Goal: Task Accomplishment & Management: Use online tool/utility

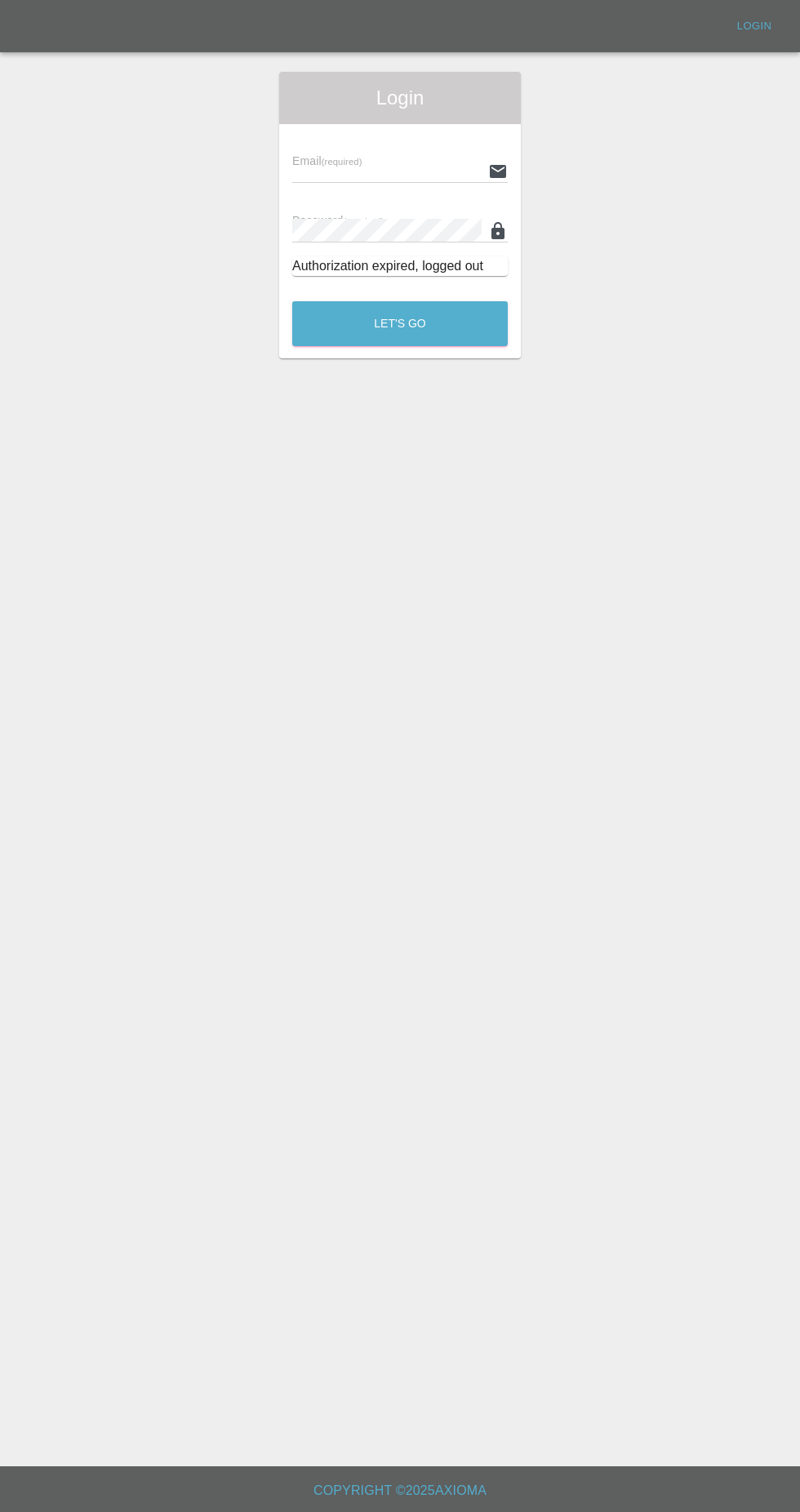
click at [418, 170] on input "text" at bounding box center [387, 171] width 189 height 23
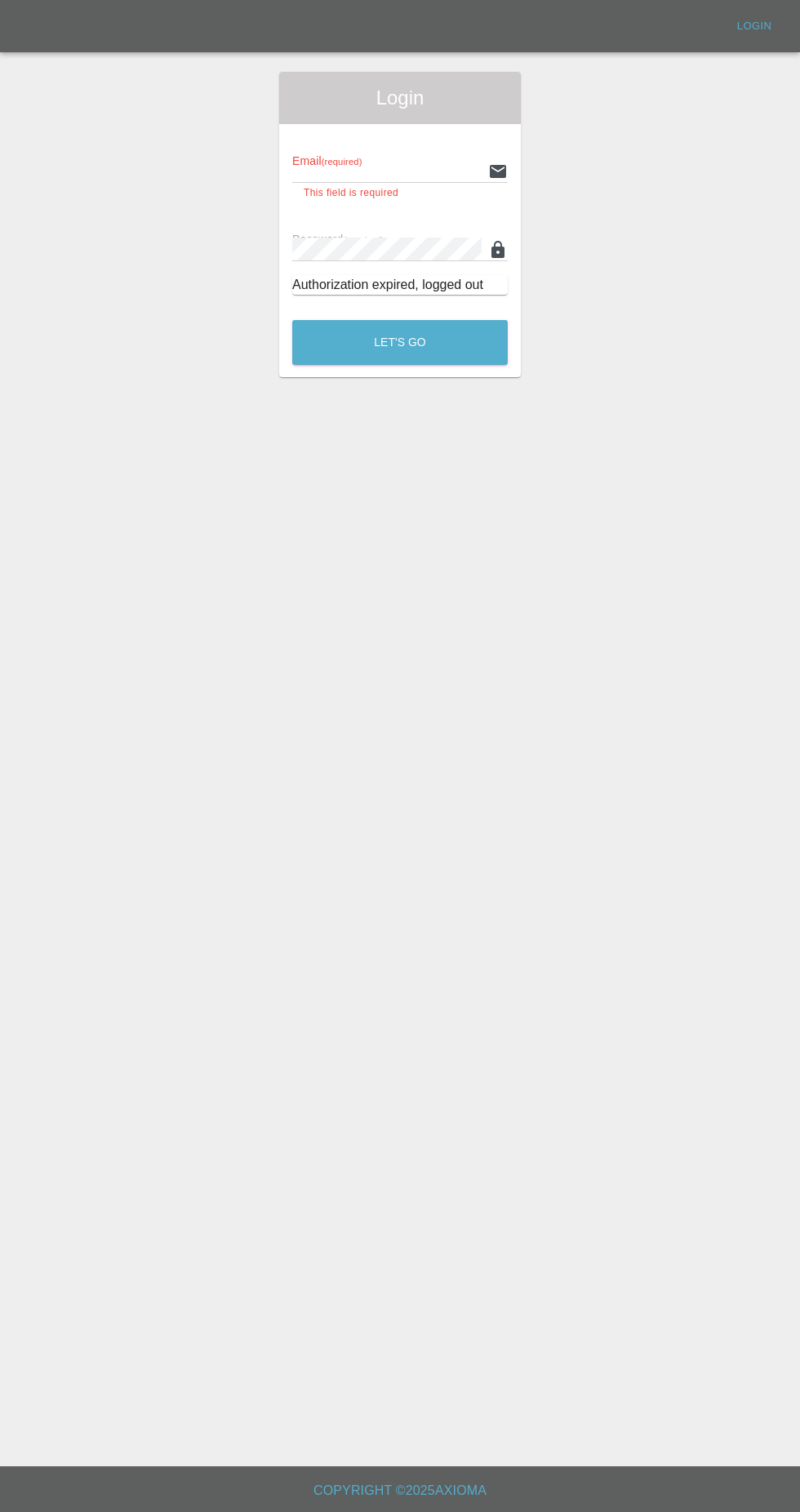
type input "[EMAIL_ADDRESS][DOMAIN_NAME]"
click at [293, 321] on button "Let's Go" at bounding box center [400, 343] width 215 height 45
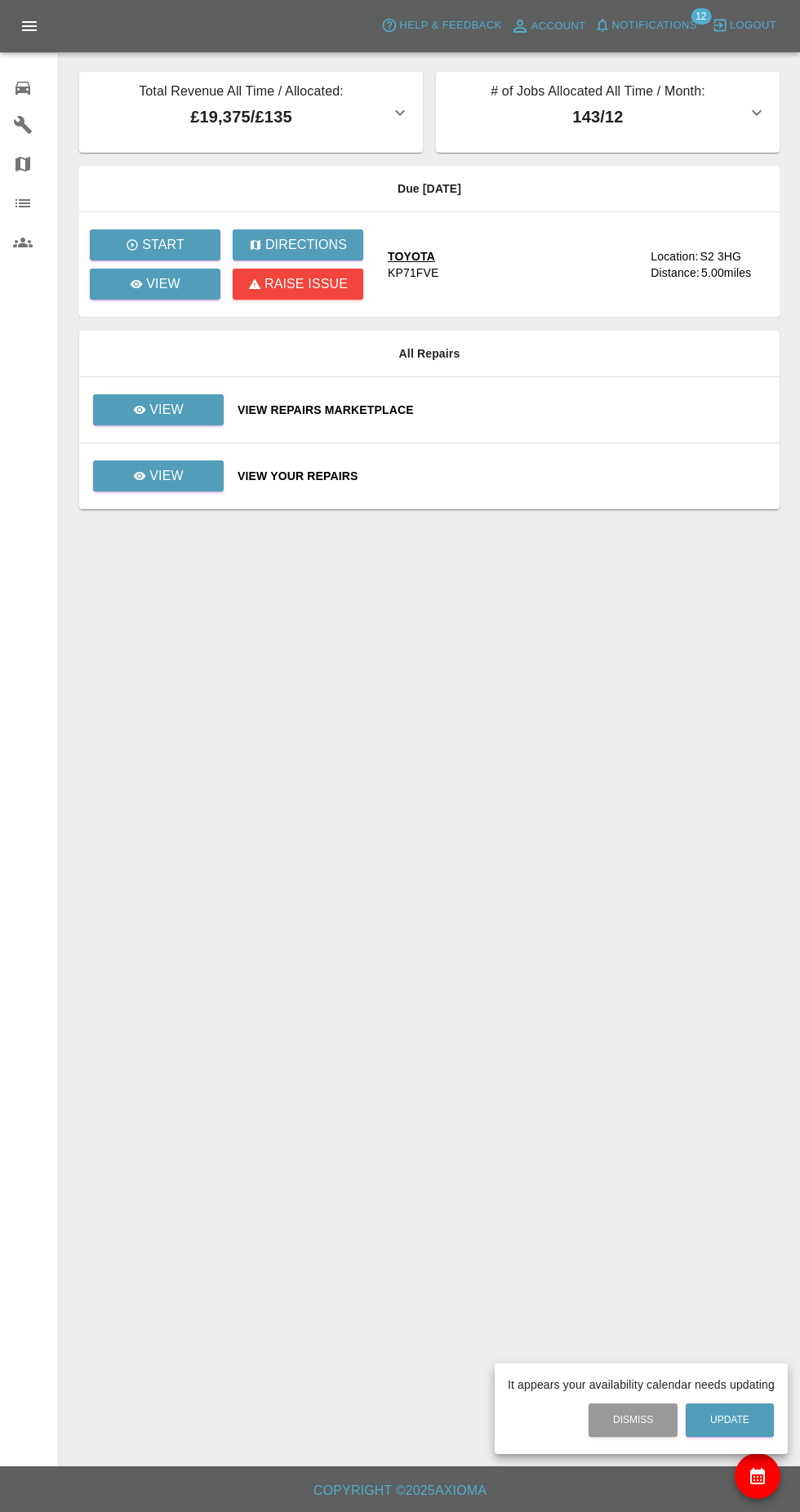
click at [173, 252] on div at bounding box center [400, 756] width 800 height 1512
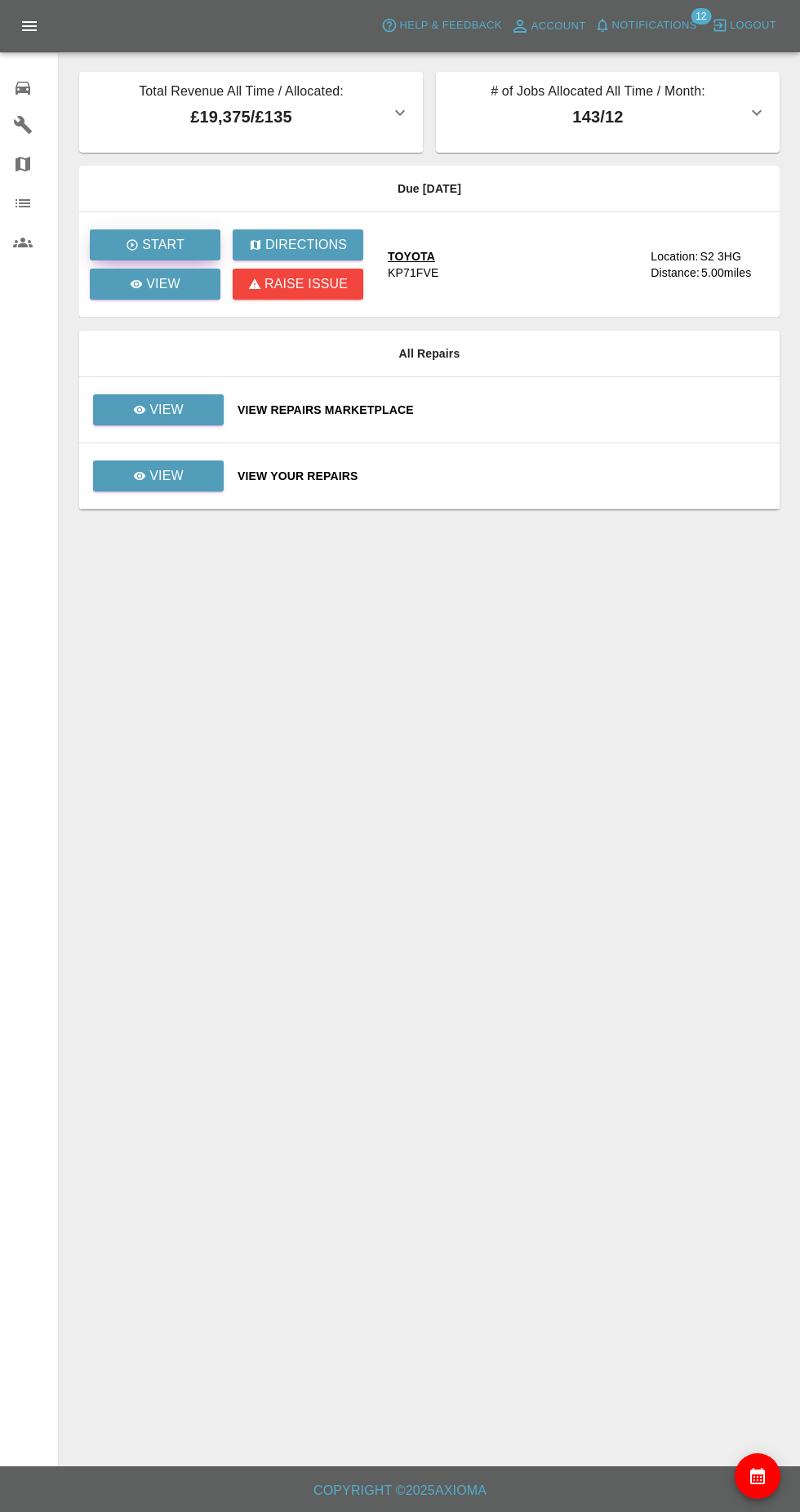
click at [187, 253] on button "Start" at bounding box center [155, 245] width 131 height 31
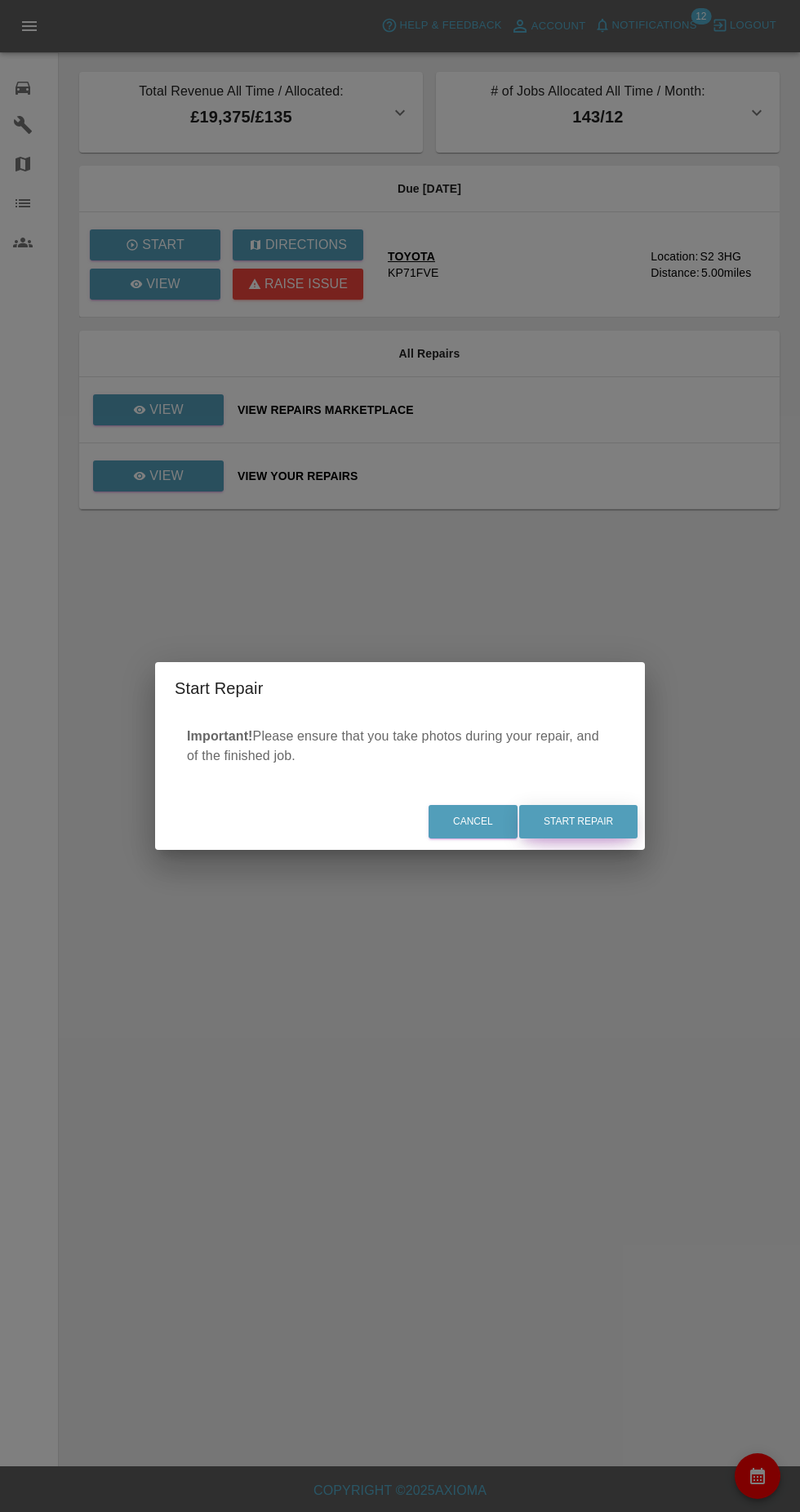
click at [624, 825] on button "Start Repair" at bounding box center [578, 822] width 119 height 33
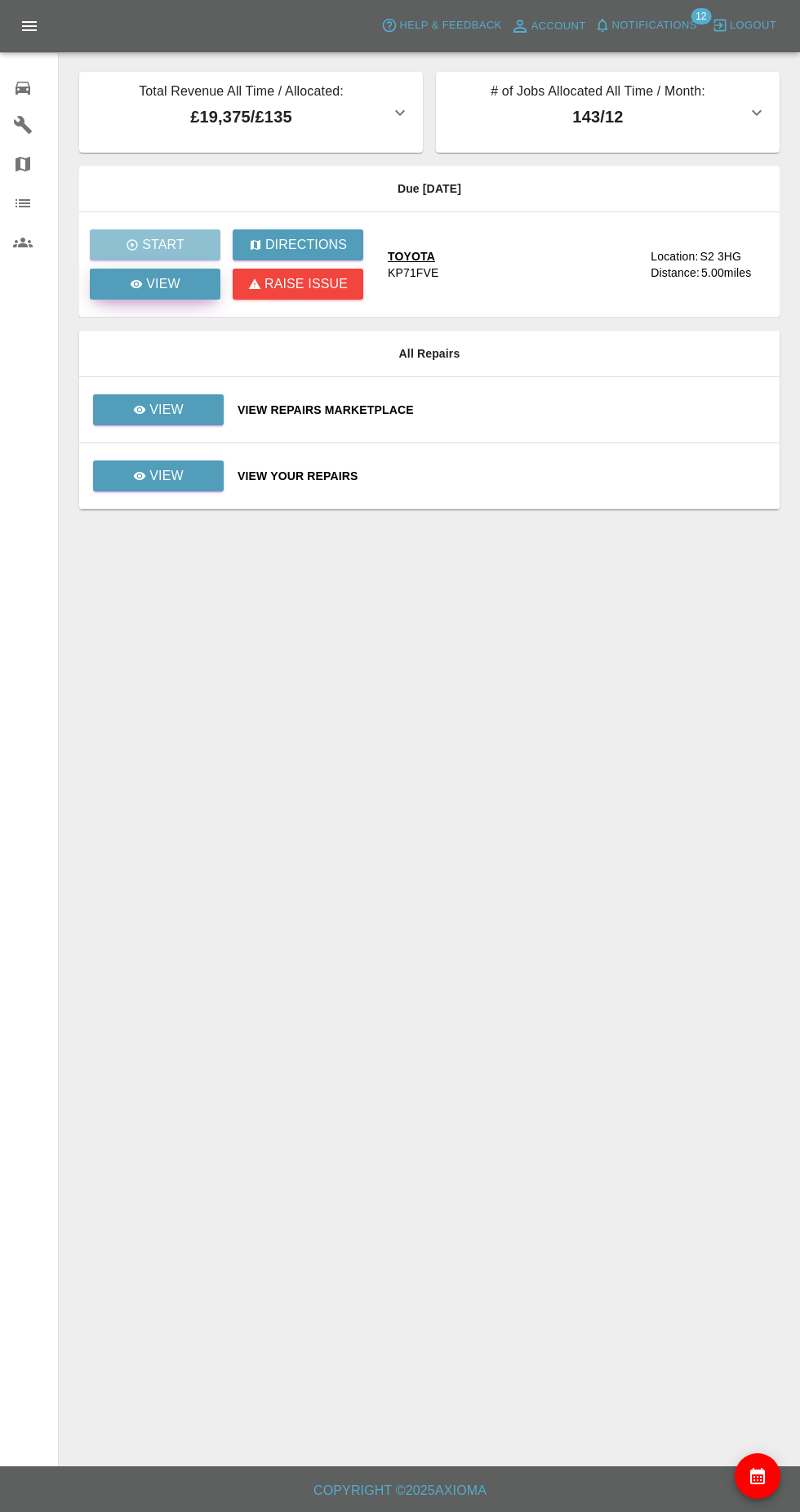
click at [191, 291] on link "View" at bounding box center [155, 284] width 131 height 31
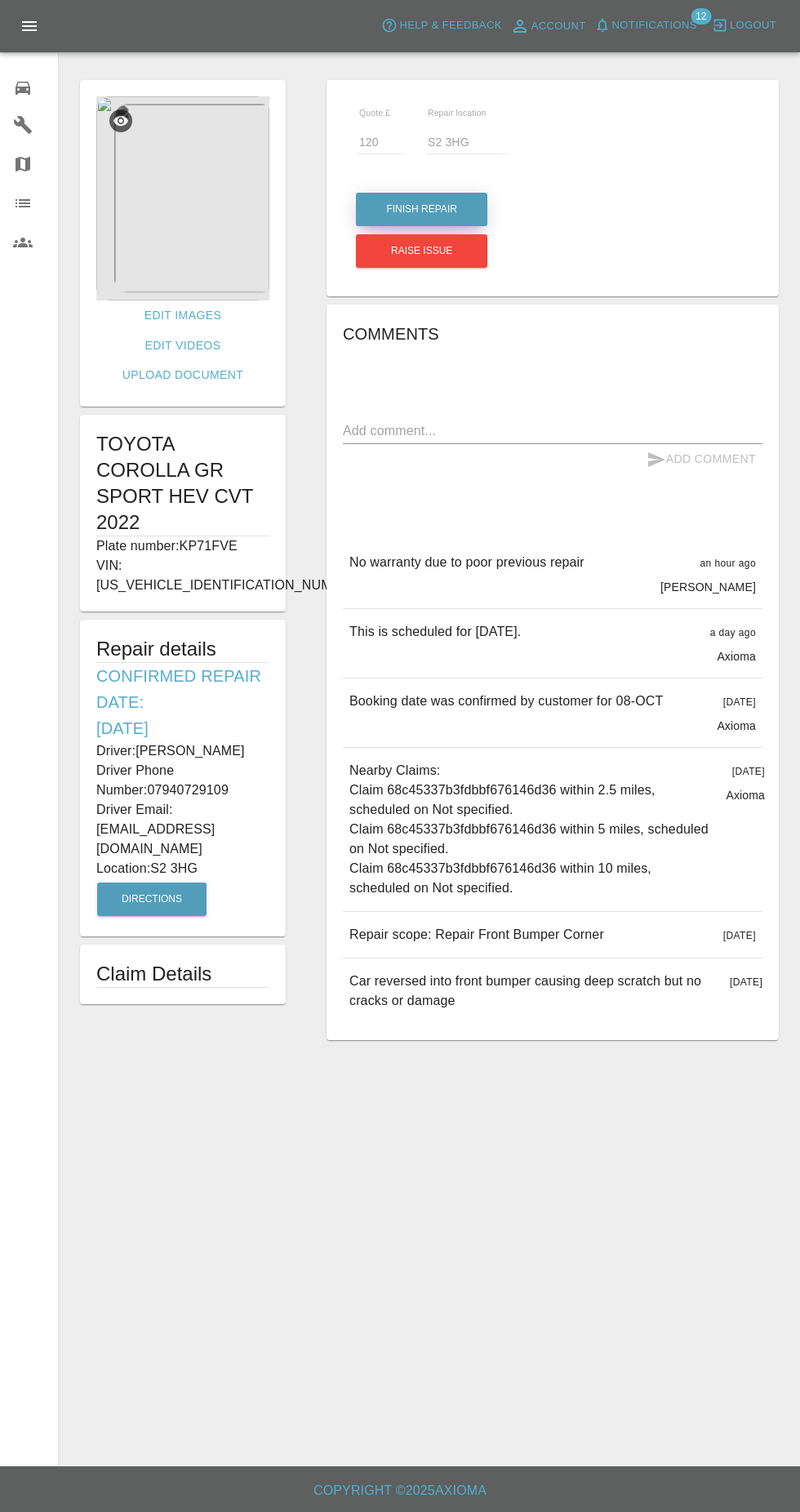
click at [453, 203] on button "Finish Repair" at bounding box center [422, 209] width 131 height 33
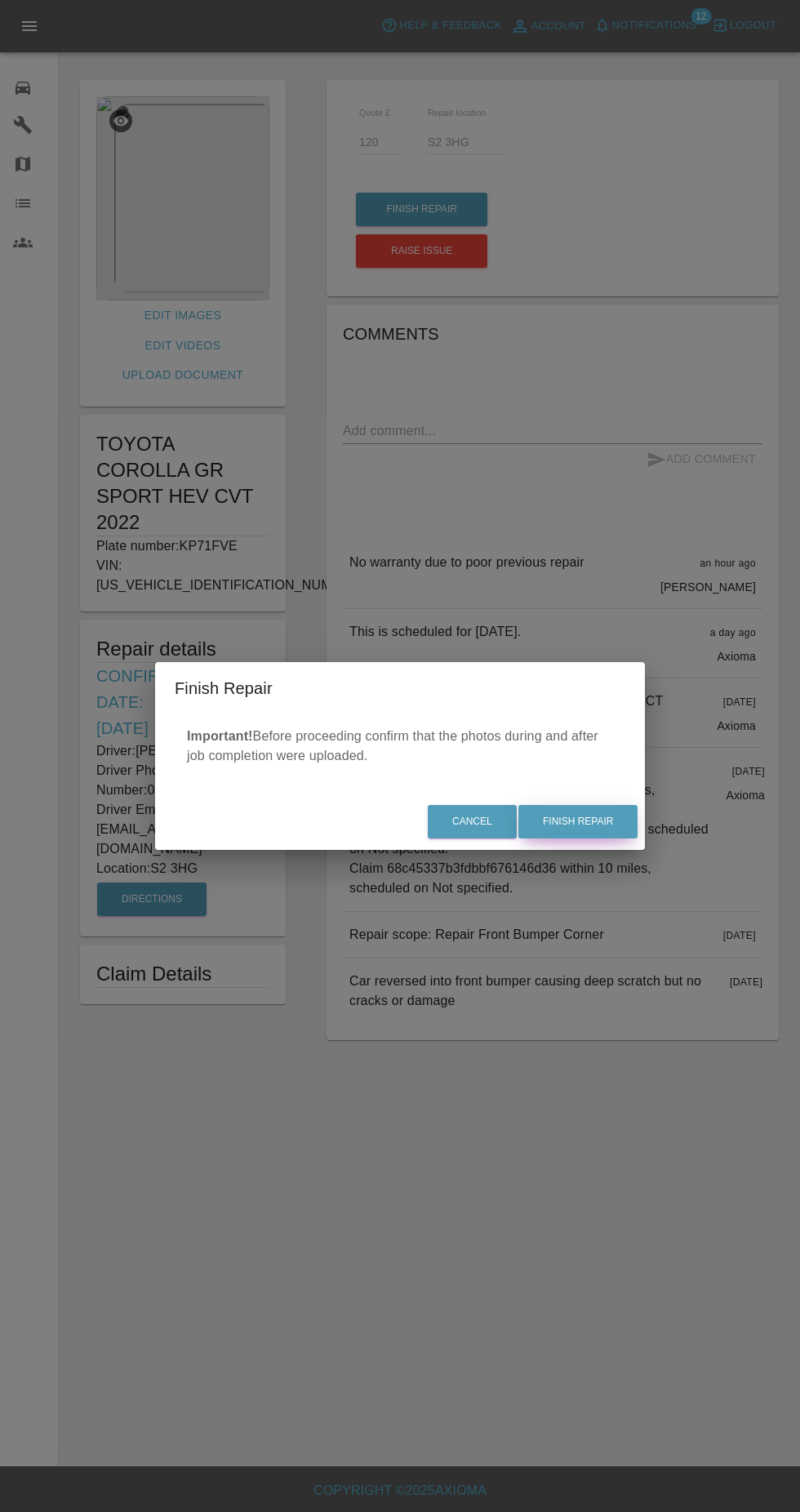
click at [607, 832] on button "Finish Repair" at bounding box center [578, 822] width 119 height 33
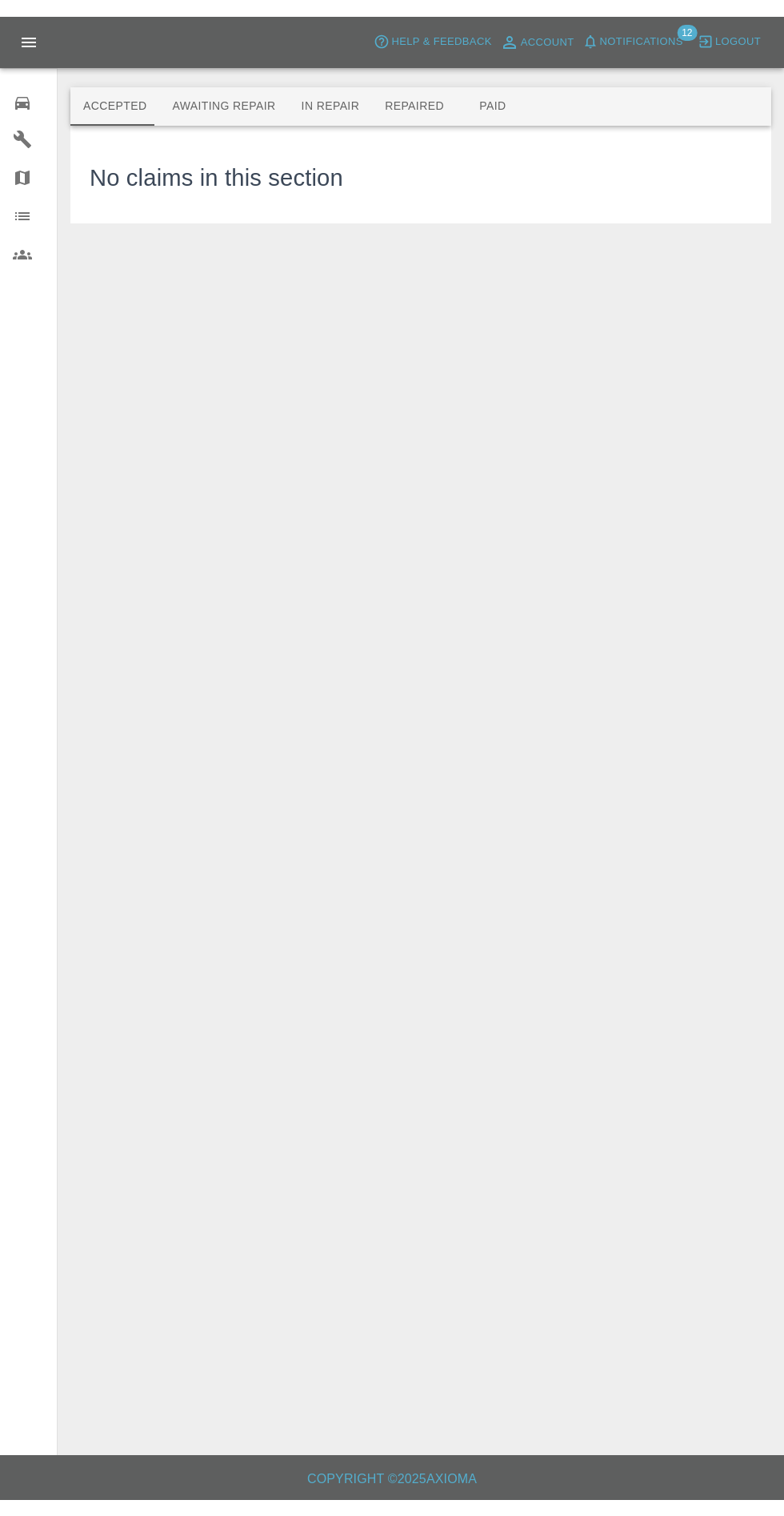
scroll to position [5, 0]
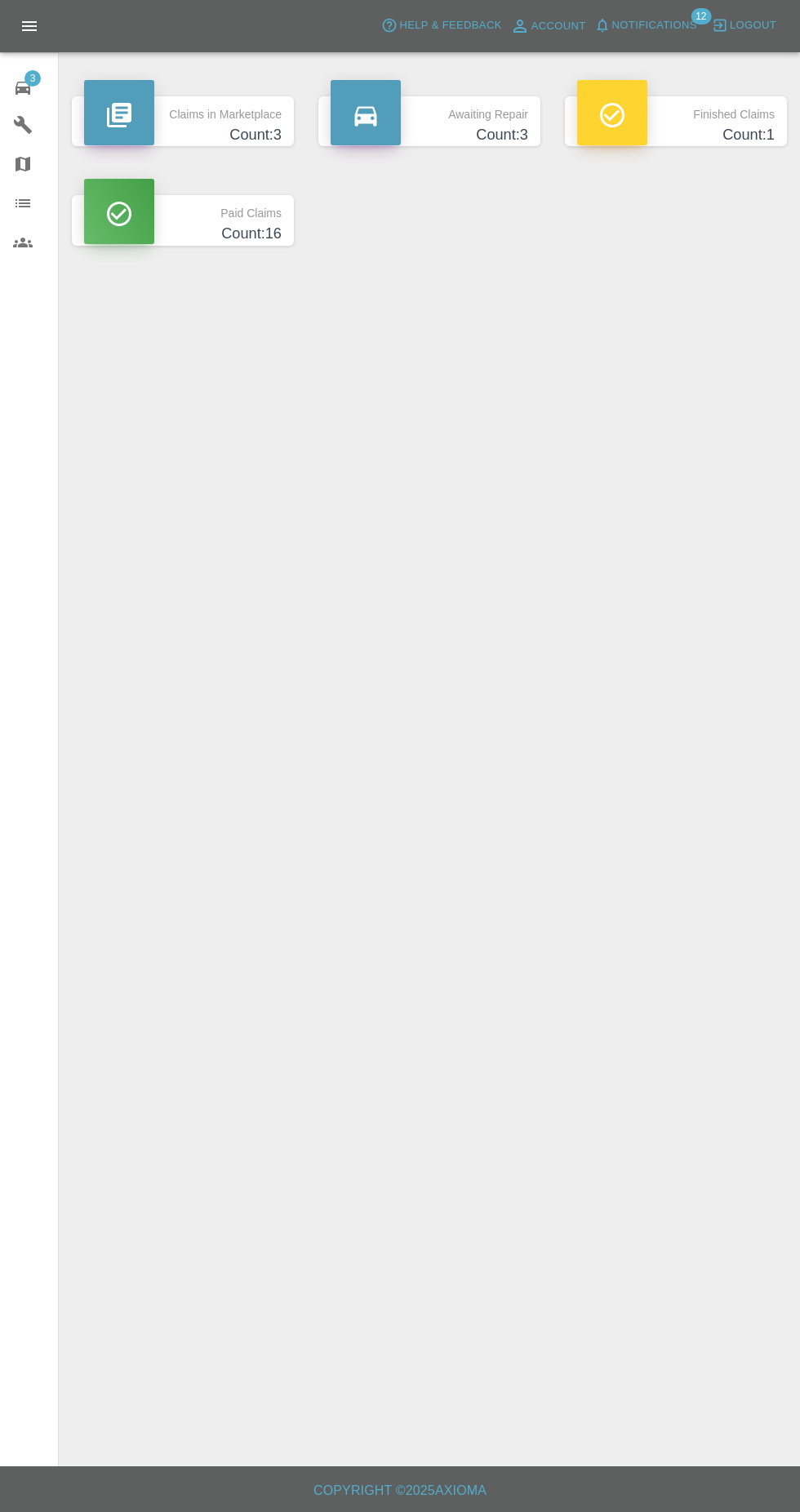
click at [40, 87] on div "3" at bounding box center [36, 86] width 46 height 23
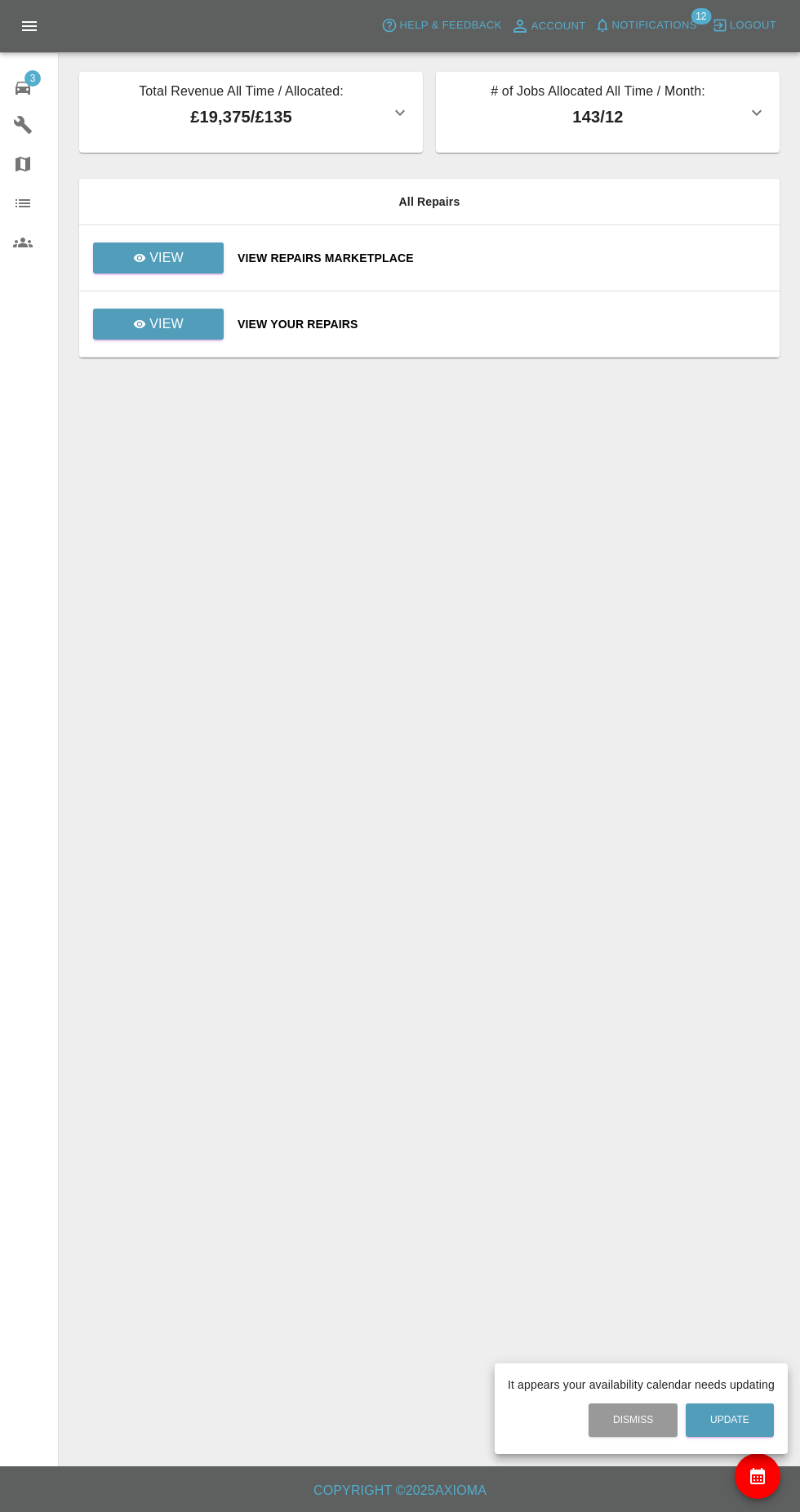
click at [147, 338] on div at bounding box center [400, 756] width 800 height 1512
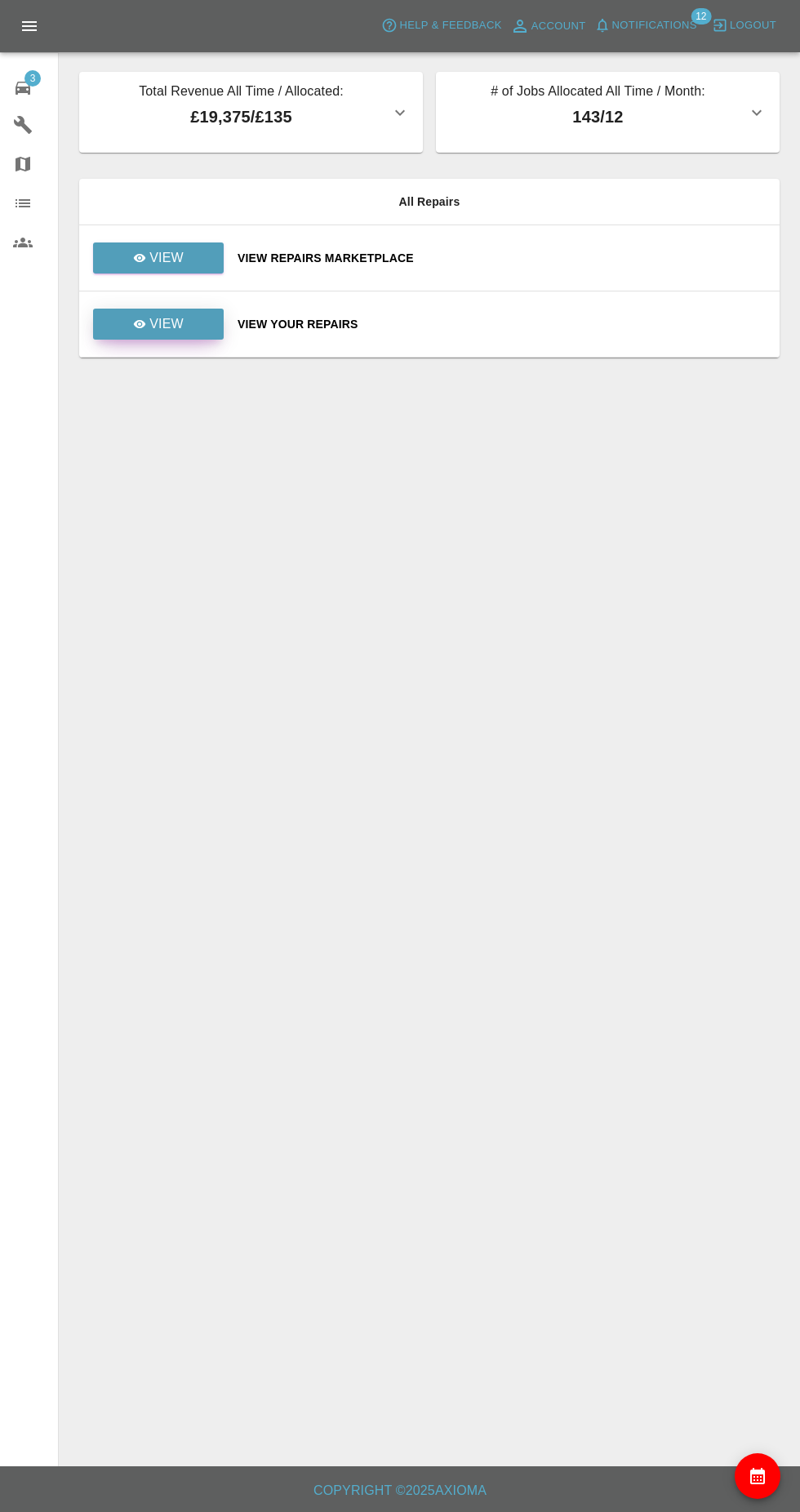
click at [138, 325] on icon at bounding box center [140, 324] width 13 height 8
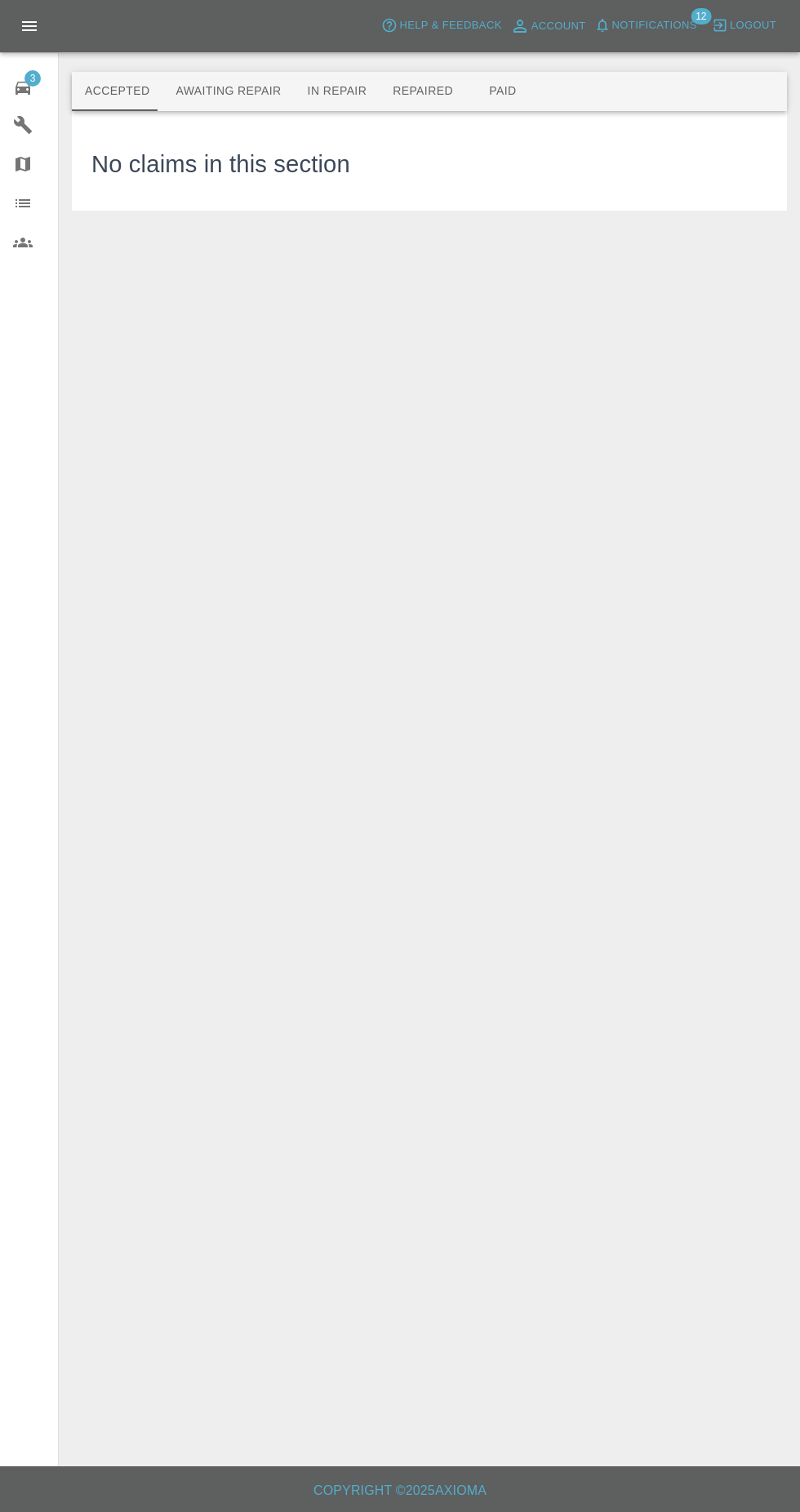
click at [200, 85] on button "Awaiting Repair" at bounding box center [228, 92] width 131 height 40
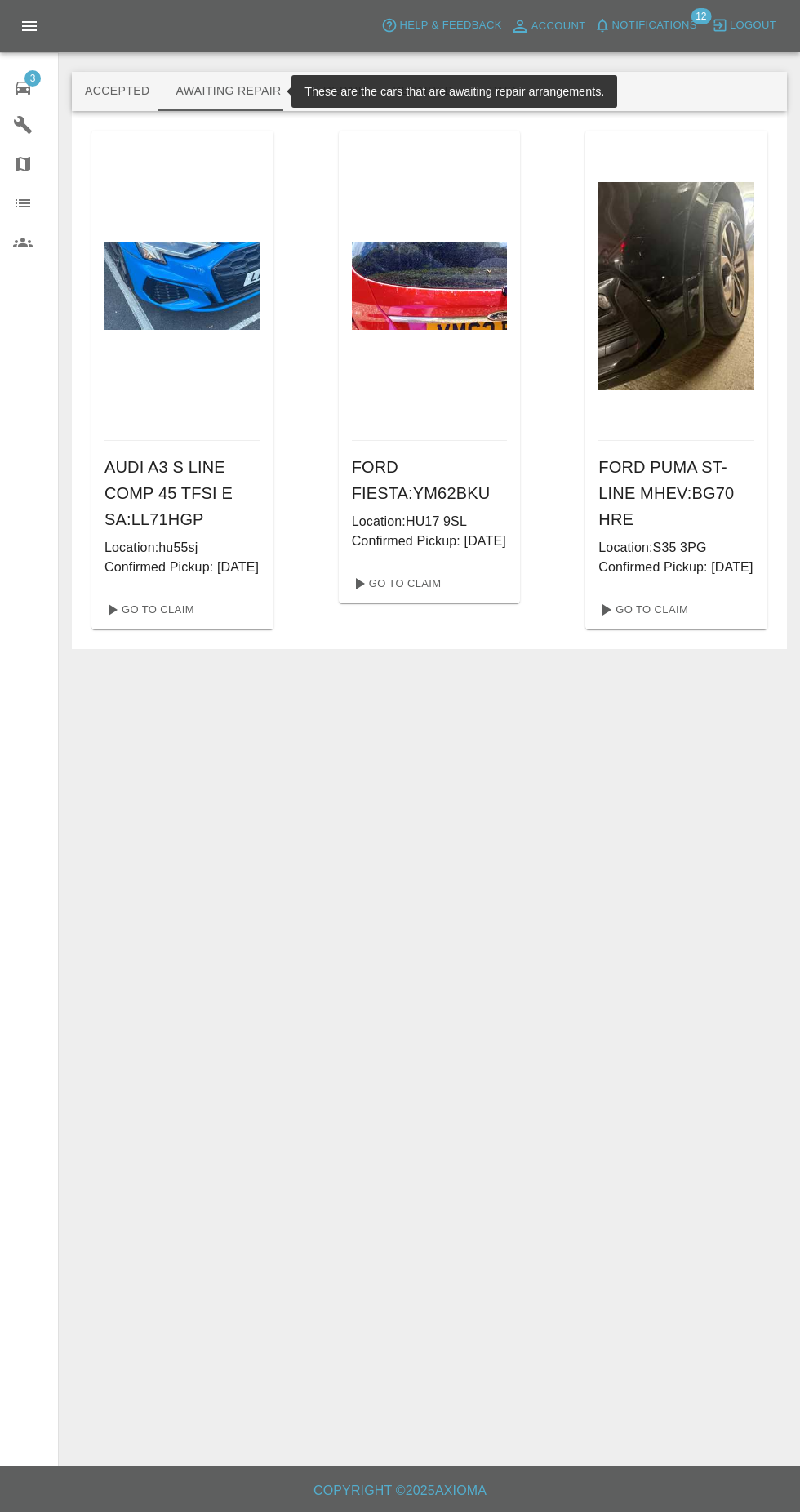
click at [56, 84] on div "3" at bounding box center [36, 86] width 46 height 23
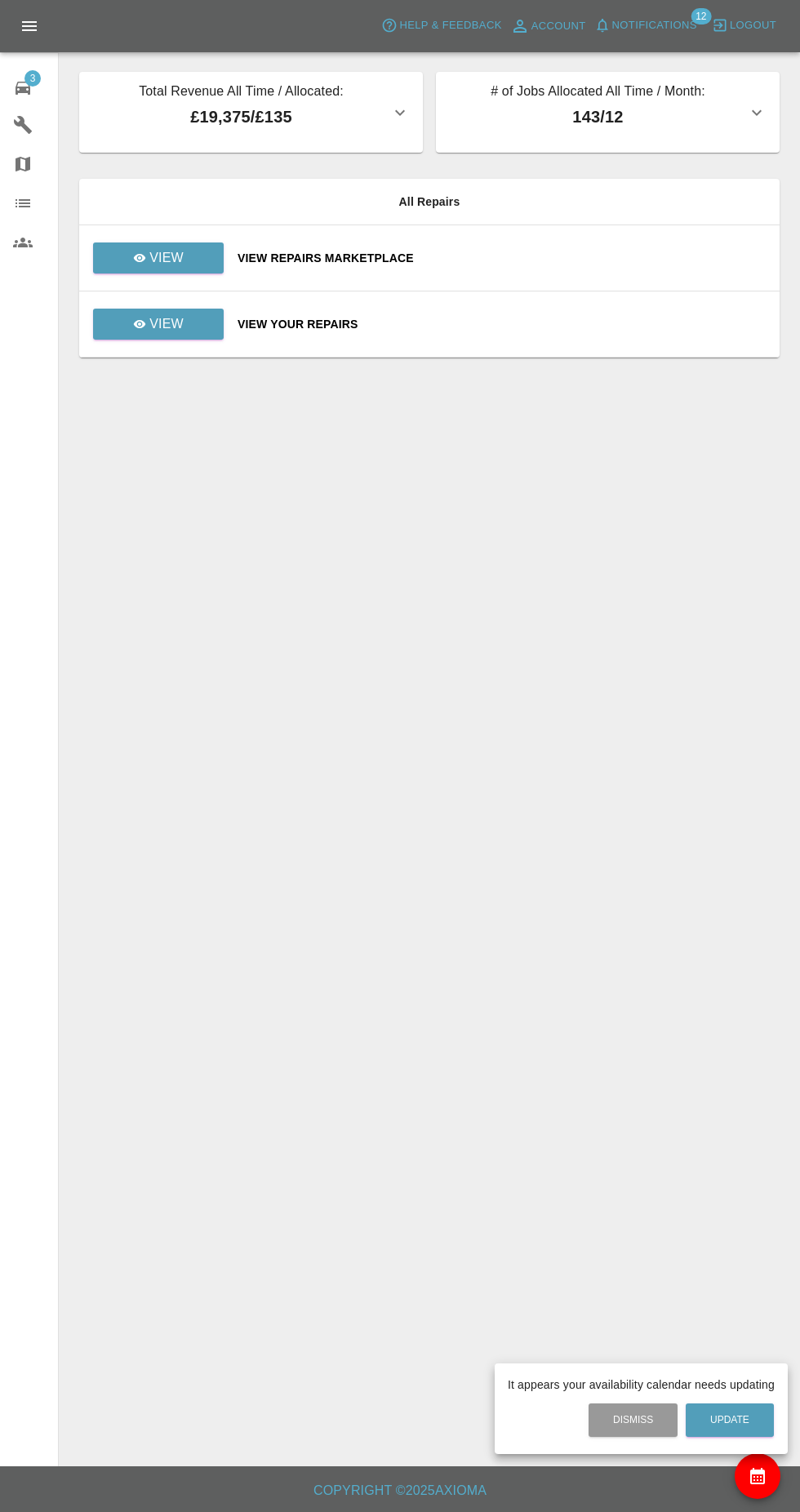
click at [160, 240] on div at bounding box center [400, 756] width 800 height 1512
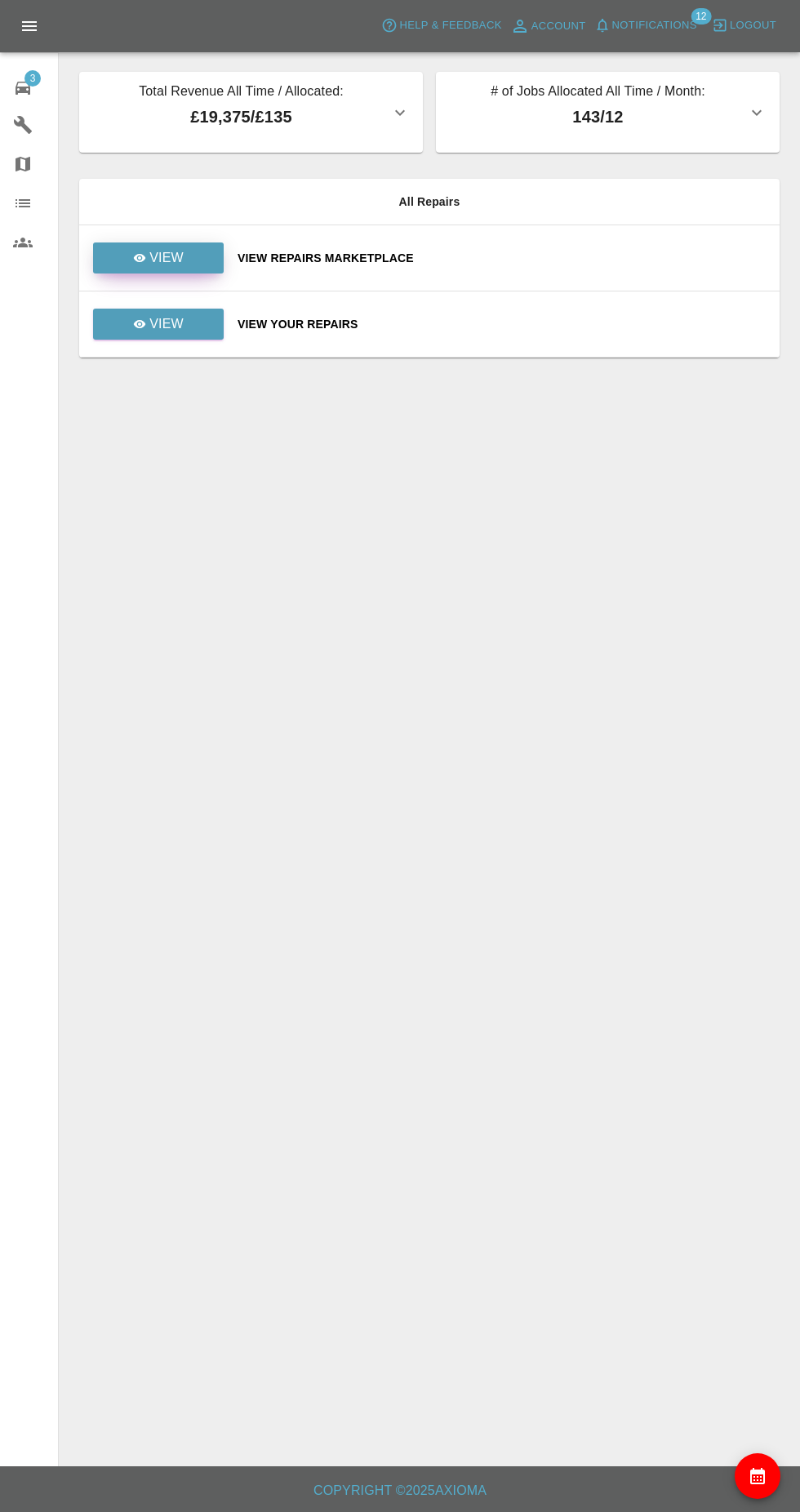
click at [140, 258] on icon at bounding box center [140, 258] width 13 height 8
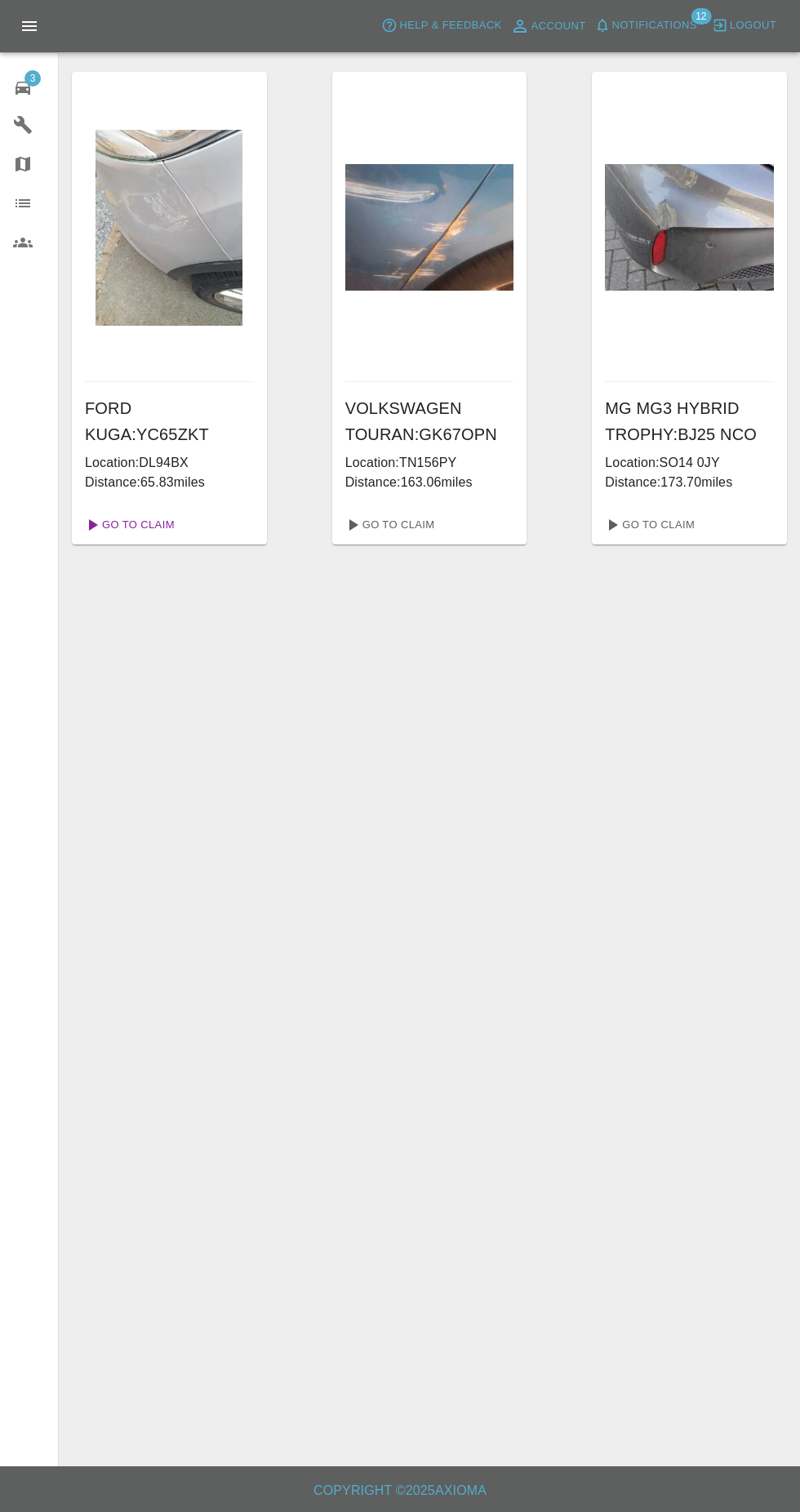
click at [136, 512] on link "Go To Claim" at bounding box center [128, 524] width 101 height 26
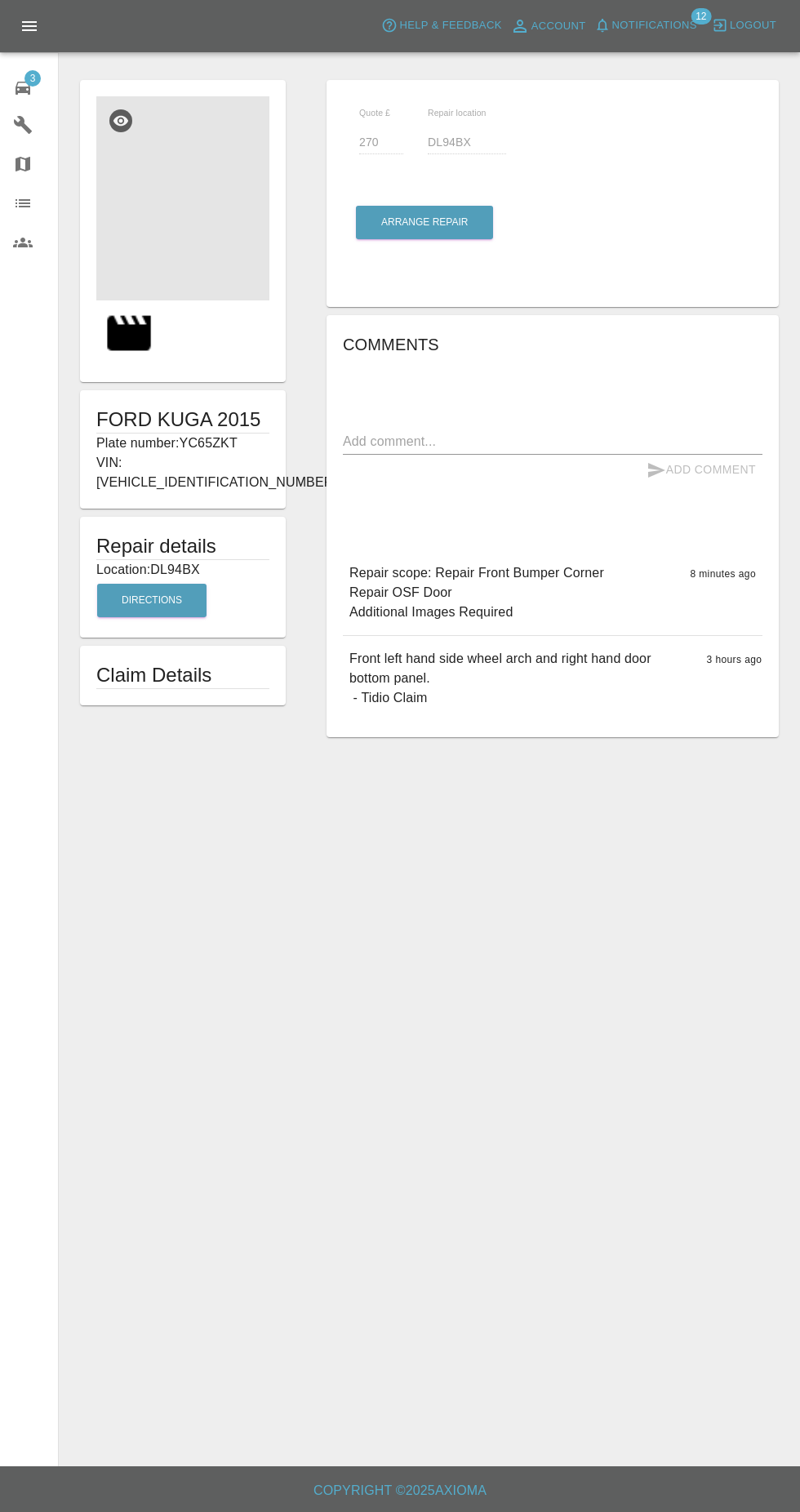
click at [179, 234] on img at bounding box center [182, 198] width 173 height 204
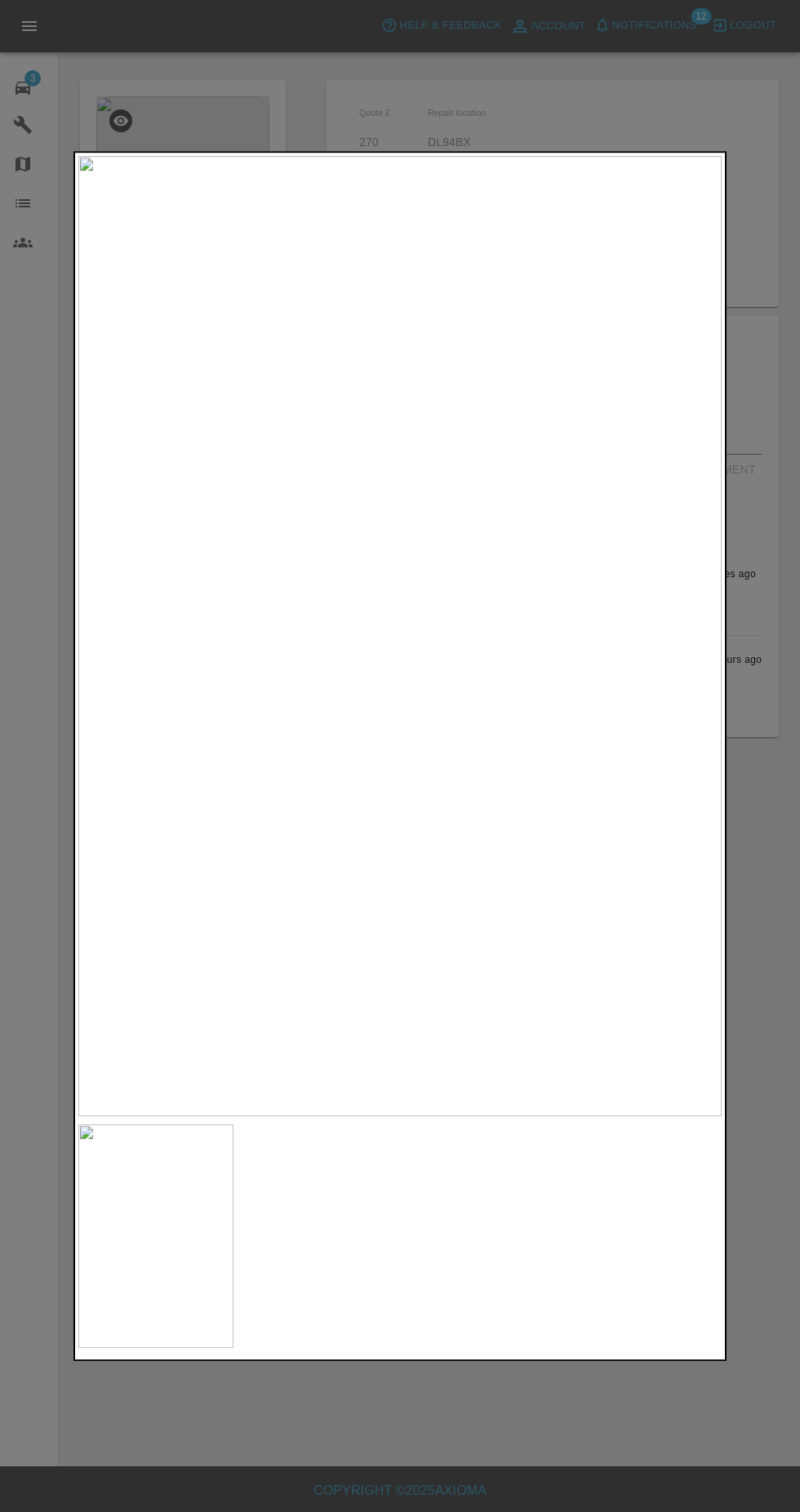
click at [50, 724] on div at bounding box center [400, 756] width 800 height 1512
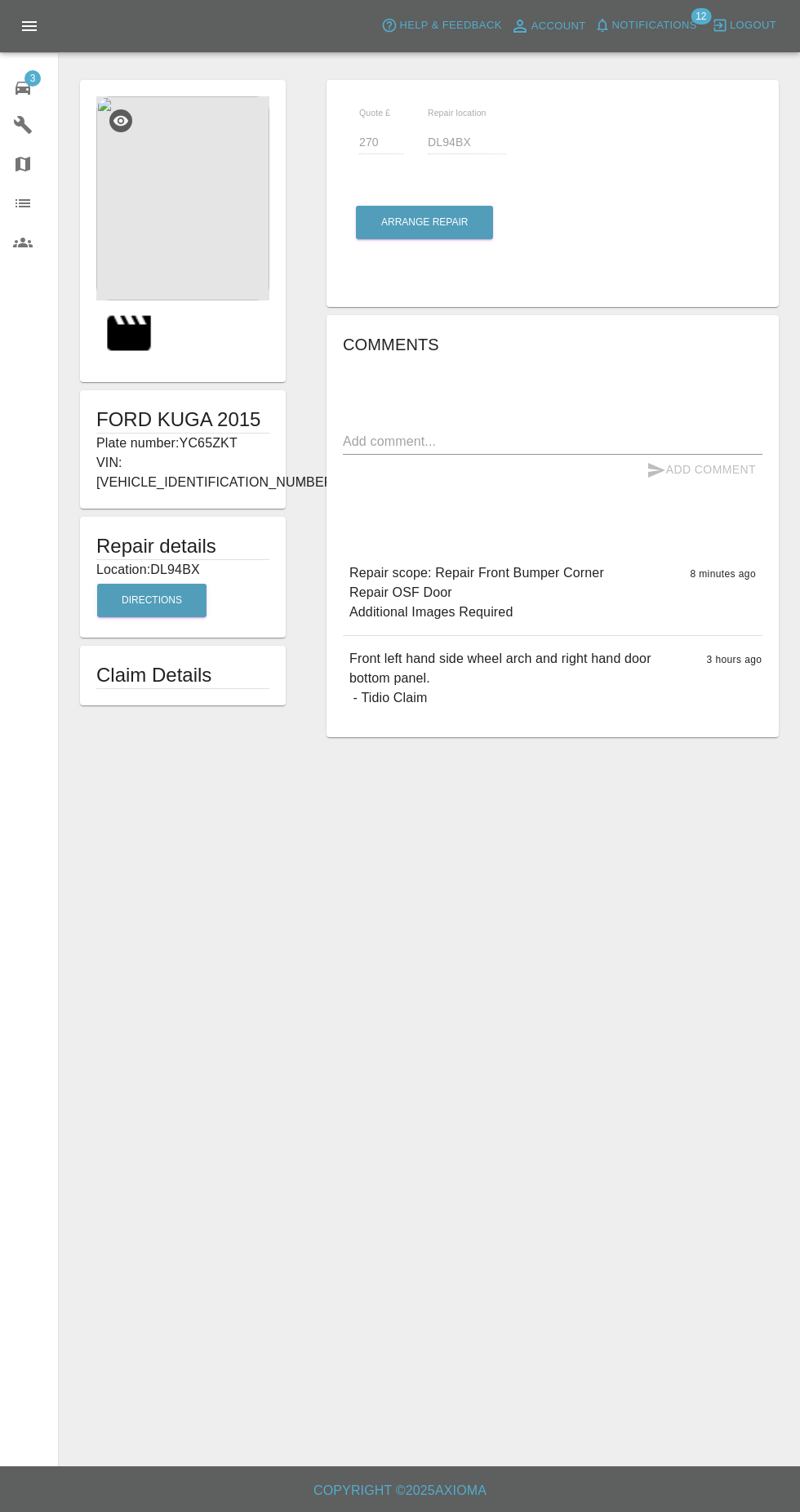
click at [167, 259] on img at bounding box center [182, 198] width 173 height 204
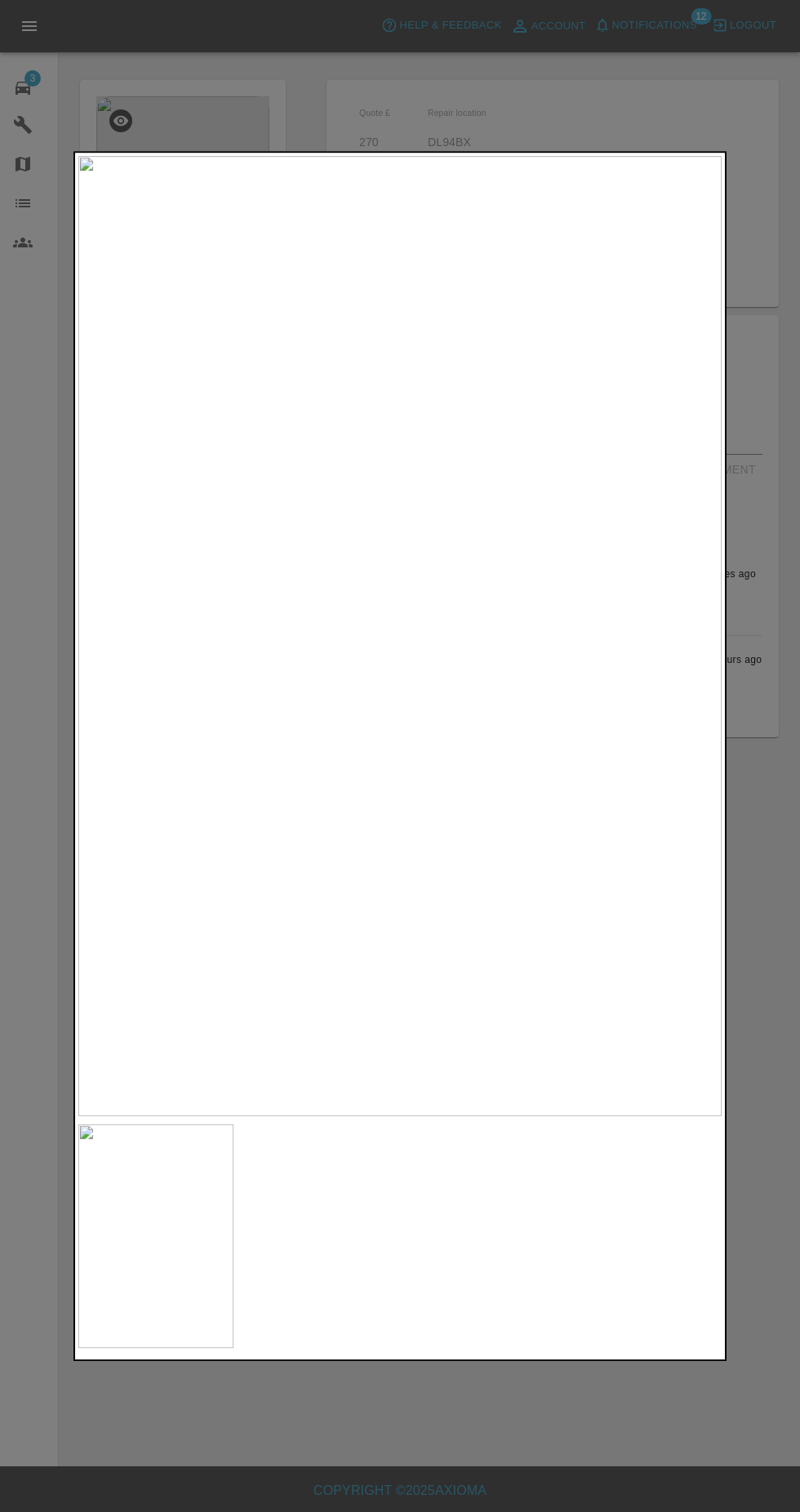
click at [181, 109] on div at bounding box center [400, 756] width 800 height 1512
